Goal: Information Seeking & Learning: Learn about a topic

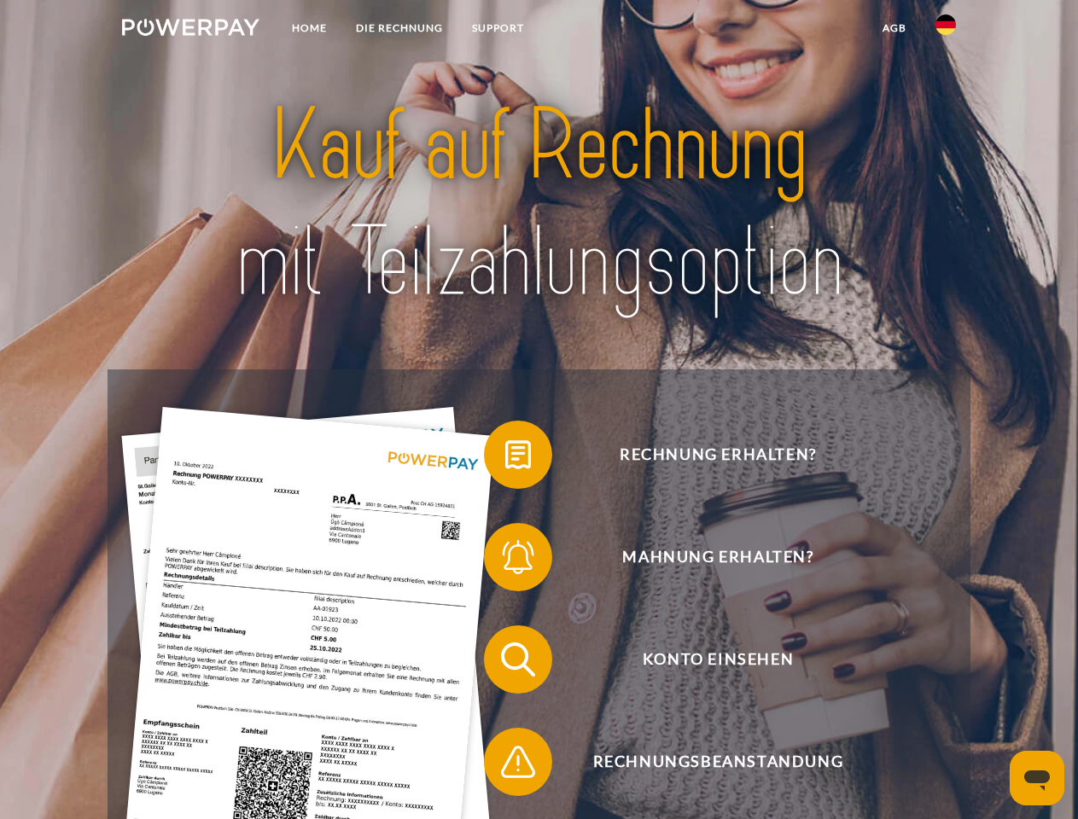
click at [190, 30] on img at bounding box center [190, 27] width 137 height 17
click at [946, 30] on img at bounding box center [946, 25] width 20 height 20
click at [894, 28] on link "agb" at bounding box center [894, 28] width 53 height 31
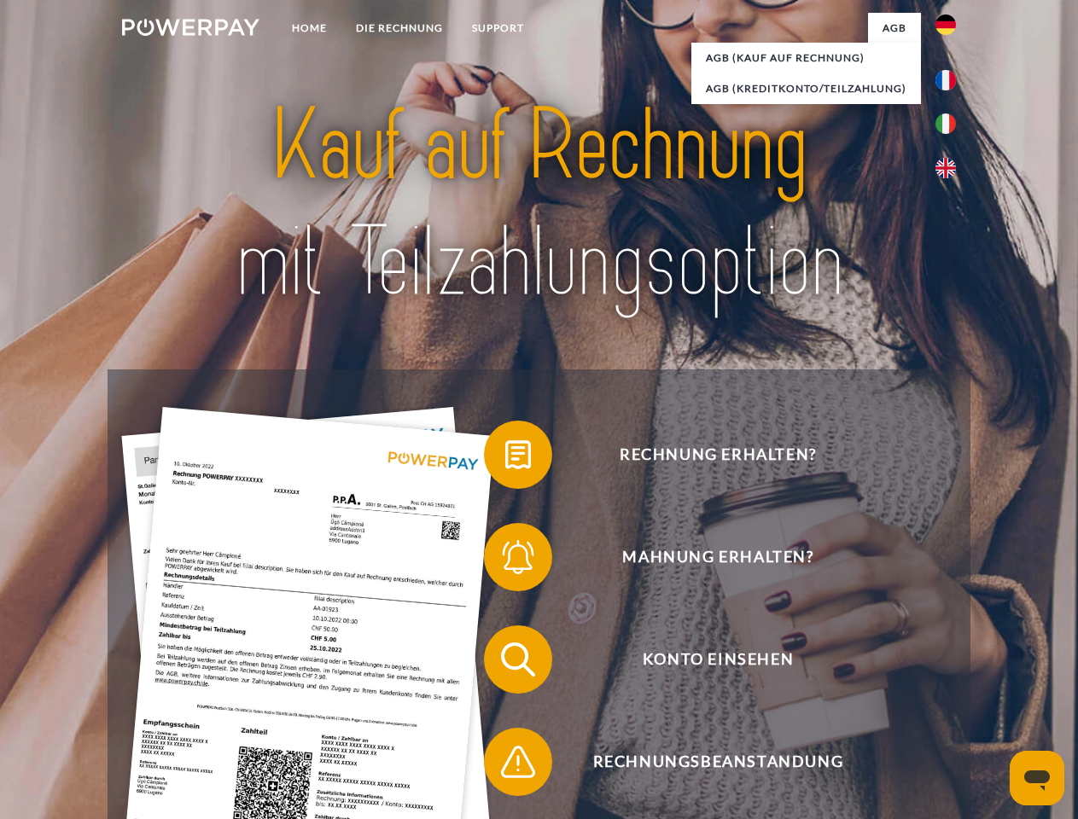
click at [505, 458] on span at bounding box center [492, 454] width 85 height 85
click at [505, 561] on span at bounding box center [492, 557] width 85 height 85
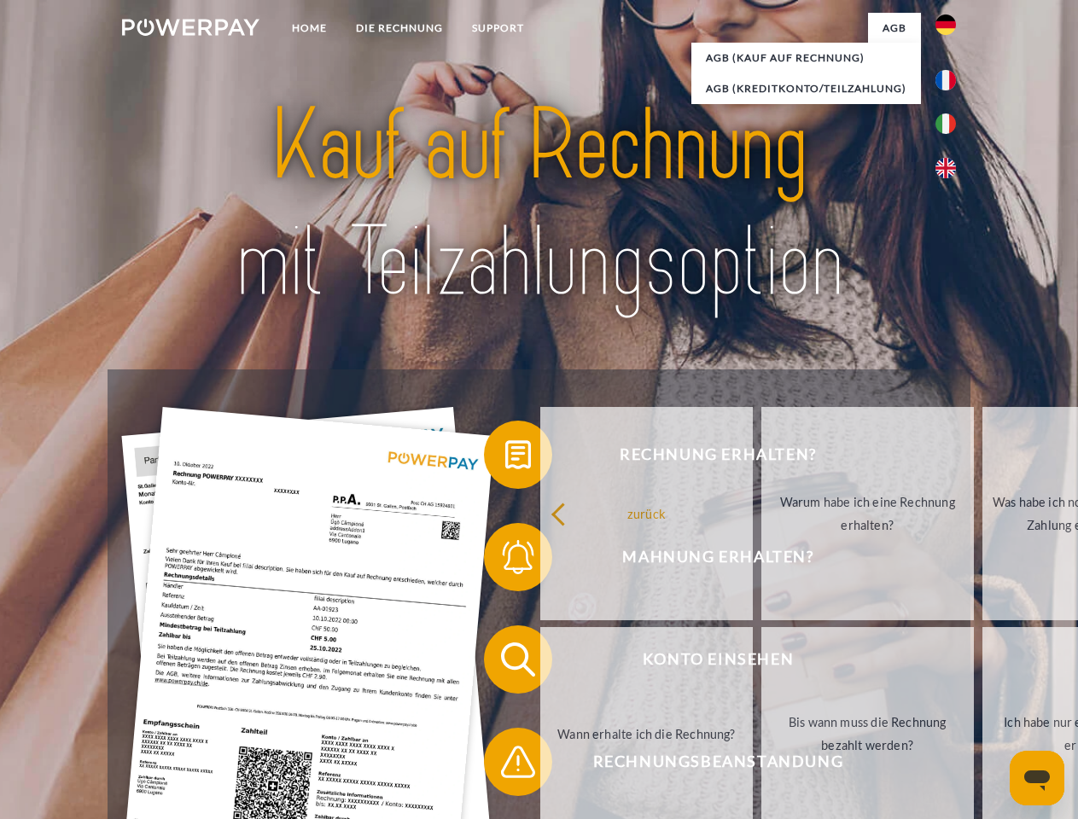
click at [761, 663] on link "Bis wann muss die Rechnung bezahlt werden?" at bounding box center [867, 733] width 213 height 213
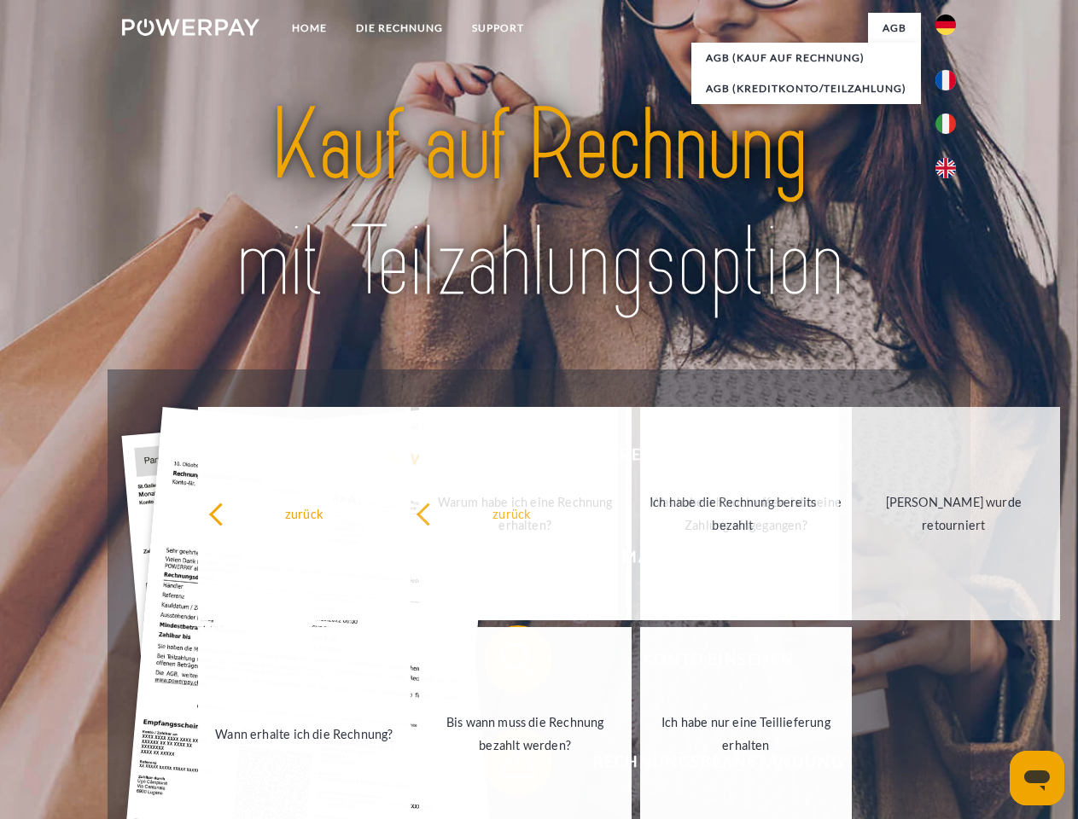
click at [505, 766] on span at bounding box center [492, 762] width 85 height 85
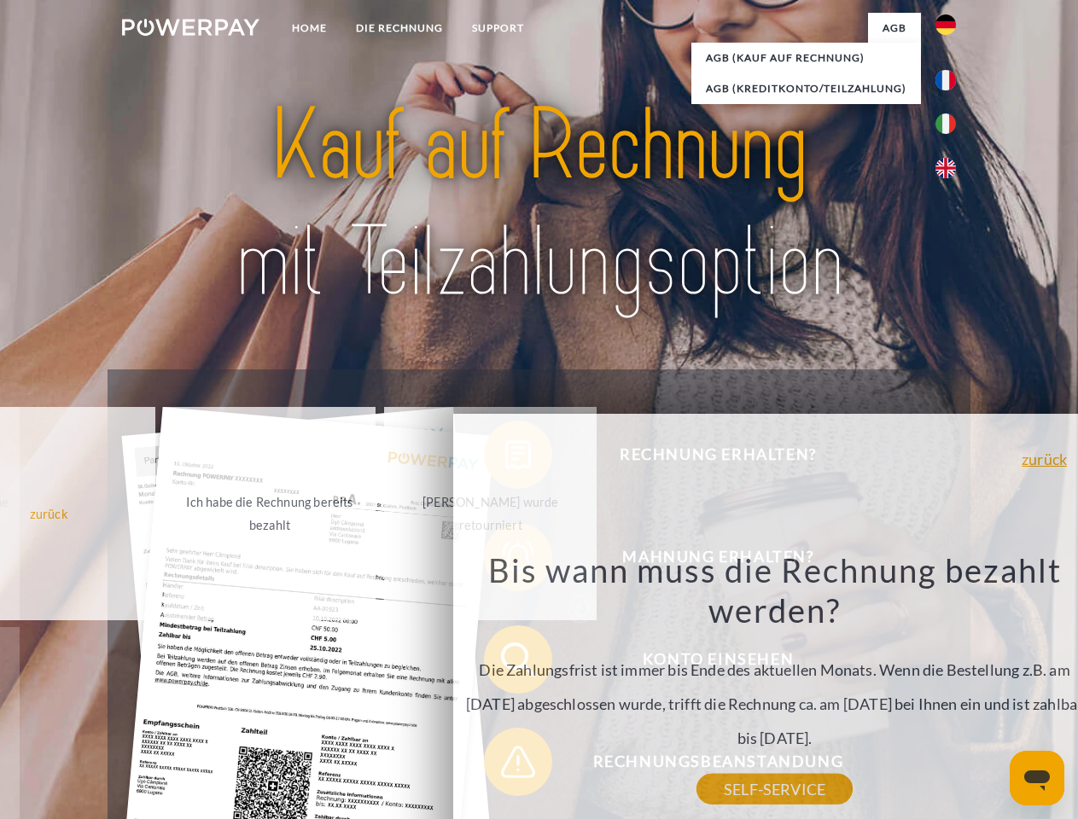
click at [1037, 779] on icon "Messaging-Fenster öffnen" at bounding box center [1037, 781] width 26 height 20
